Goal: Information Seeking & Learning: Find specific fact

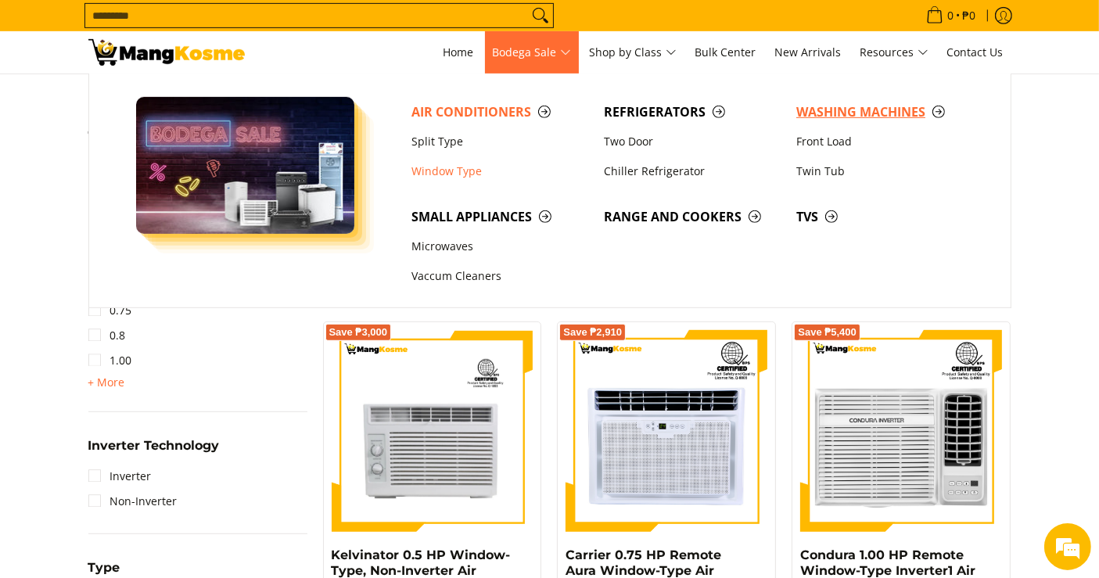
click at [871, 115] on span "Washing Machines" at bounding box center [884, 112] width 177 height 20
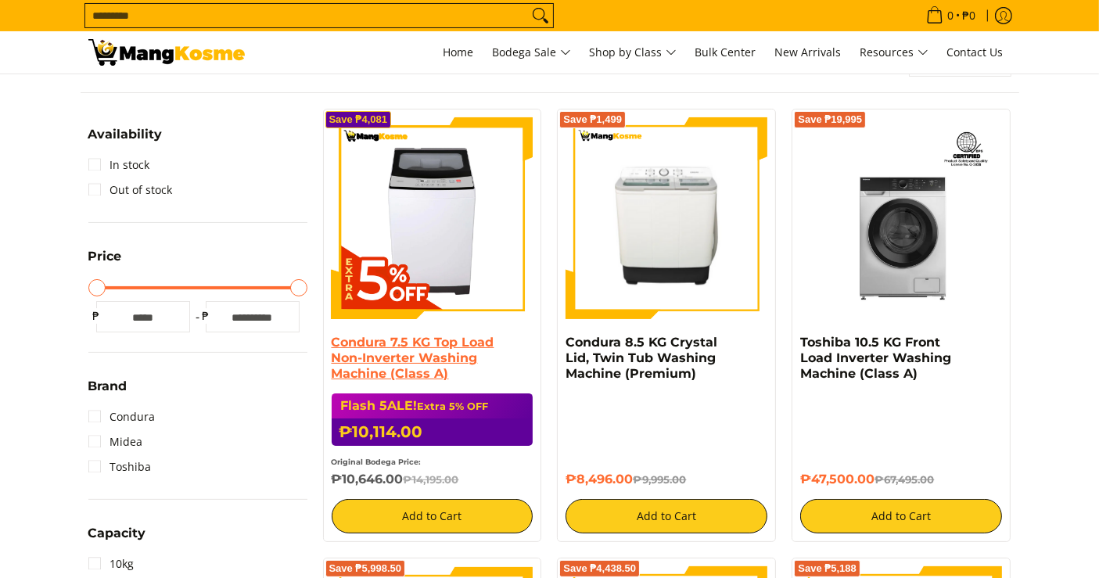
scroll to position [261, 0]
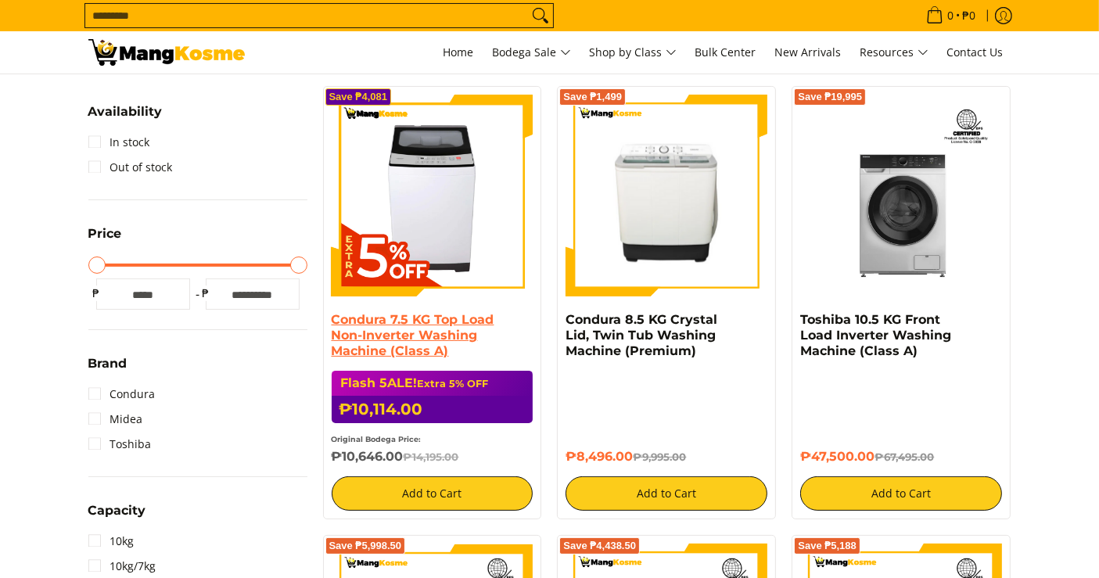
click at [399, 333] on link "Condura 7.5 KG Top Load Non-Inverter Washing Machine (Class A)" at bounding box center [413, 335] width 163 height 46
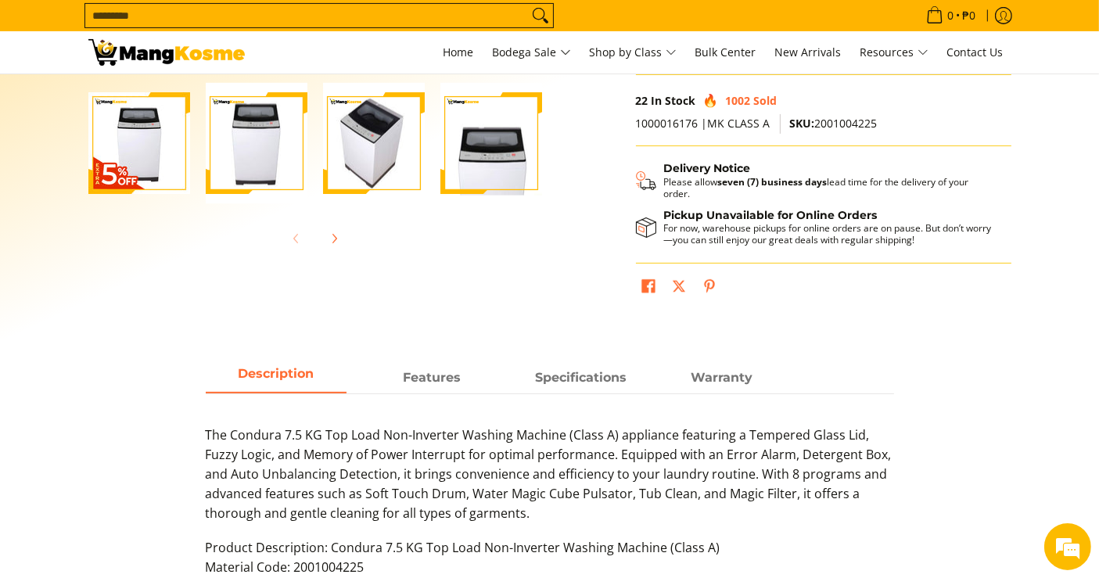
scroll to position [347, 0]
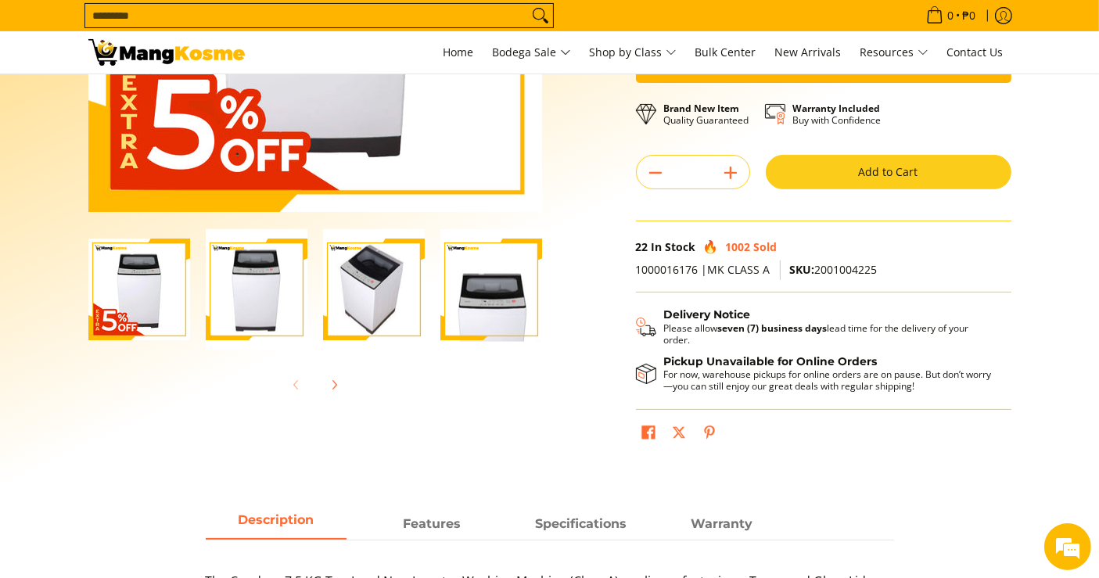
click at [685, 268] on span "1000016176 |MK CLASS A" at bounding box center [703, 269] width 135 height 15
click at [856, 264] on span "SKU: 2001004225" at bounding box center [834, 269] width 88 height 15
copy span "2001004225"
